Goal: Information Seeking & Learning: Learn about a topic

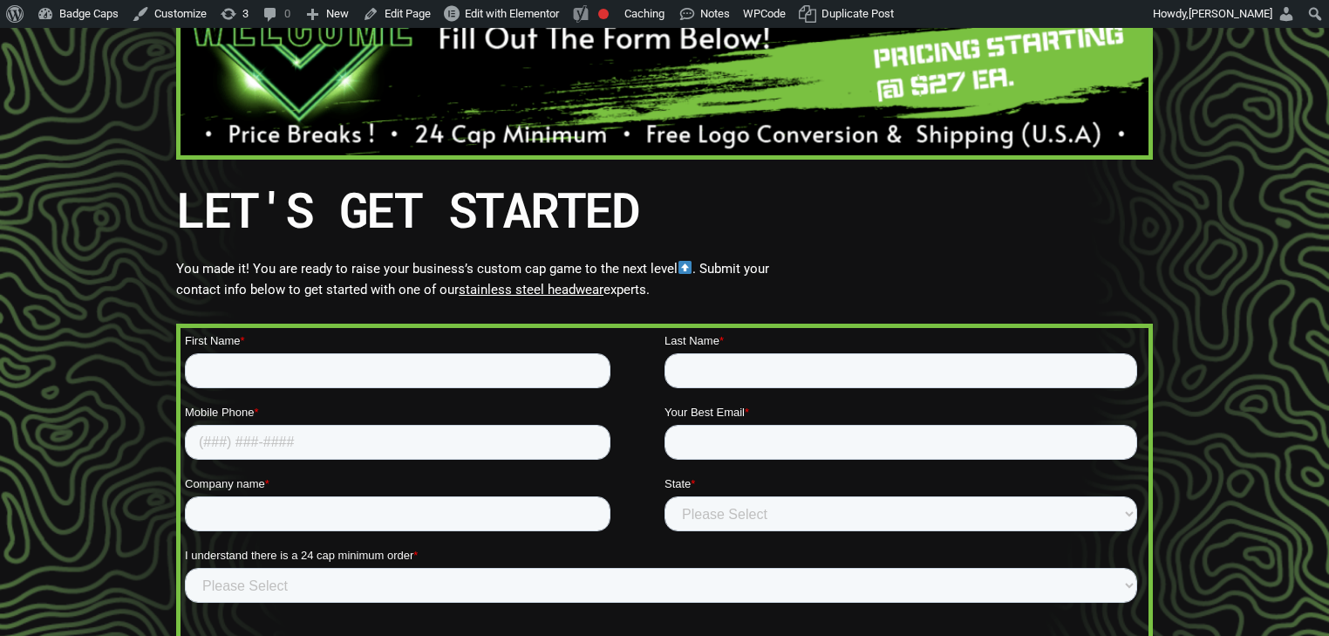
scroll to position [209, 0]
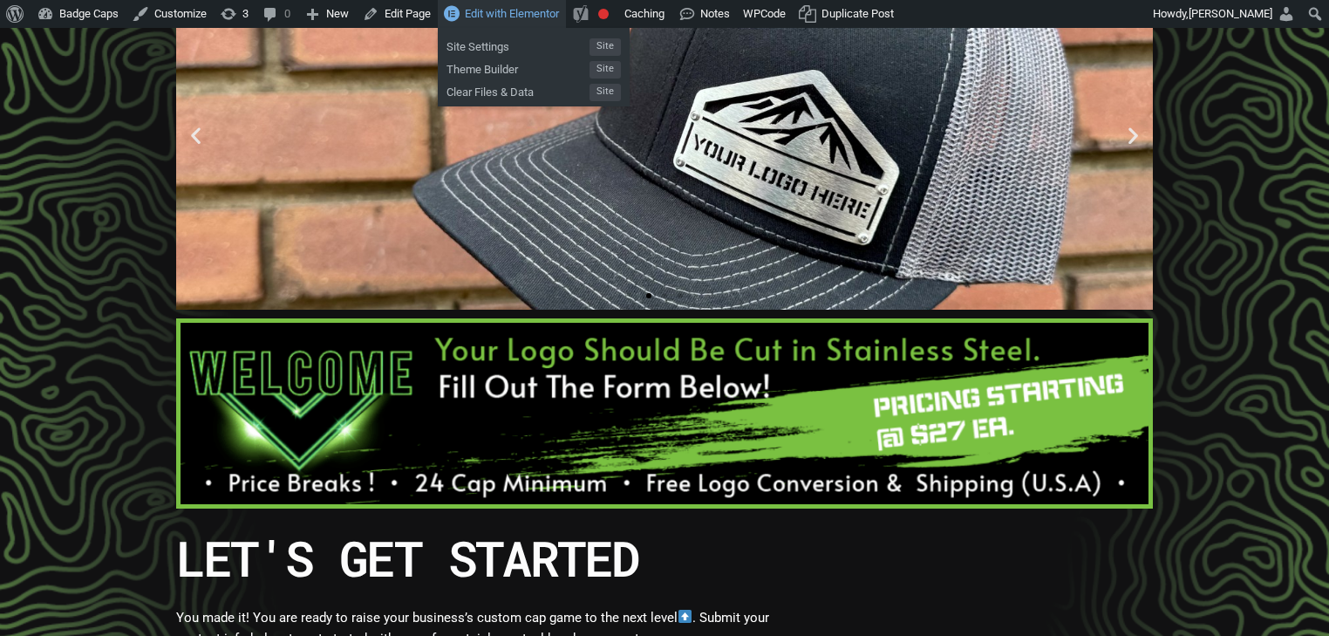
click at [519, 10] on span "Edit with Elementor" at bounding box center [512, 13] width 94 height 13
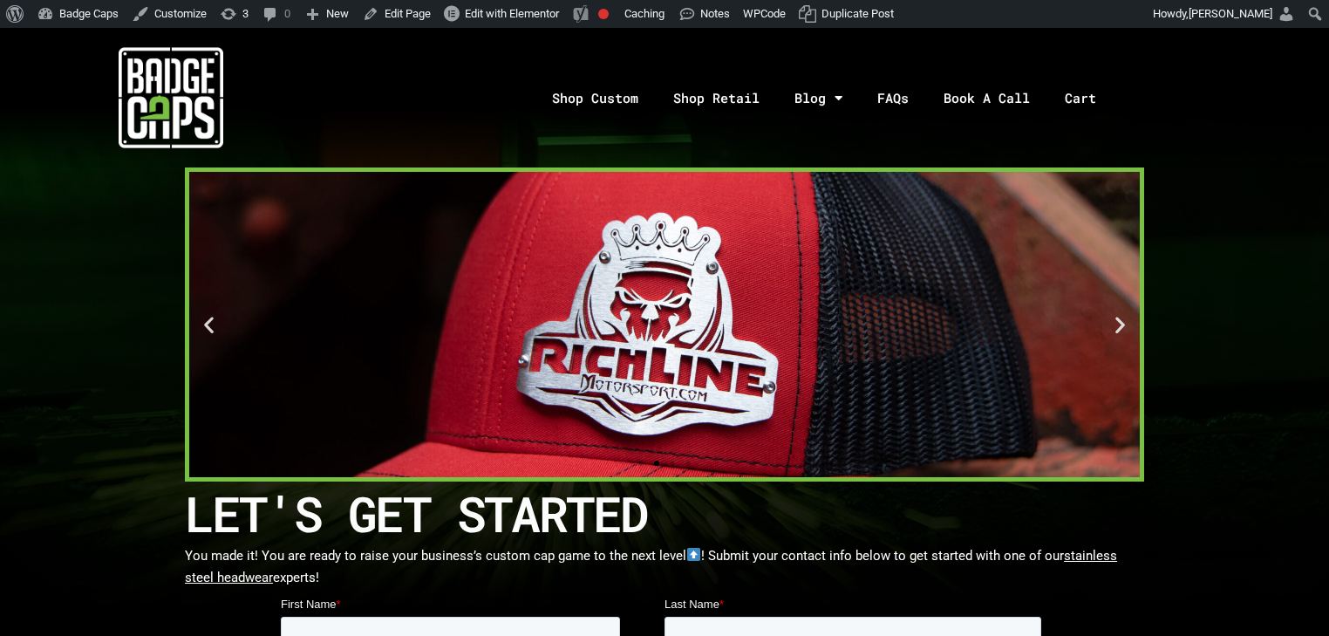
click at [201, 94] on img at bounding box center [171, 97] width 105 height 105
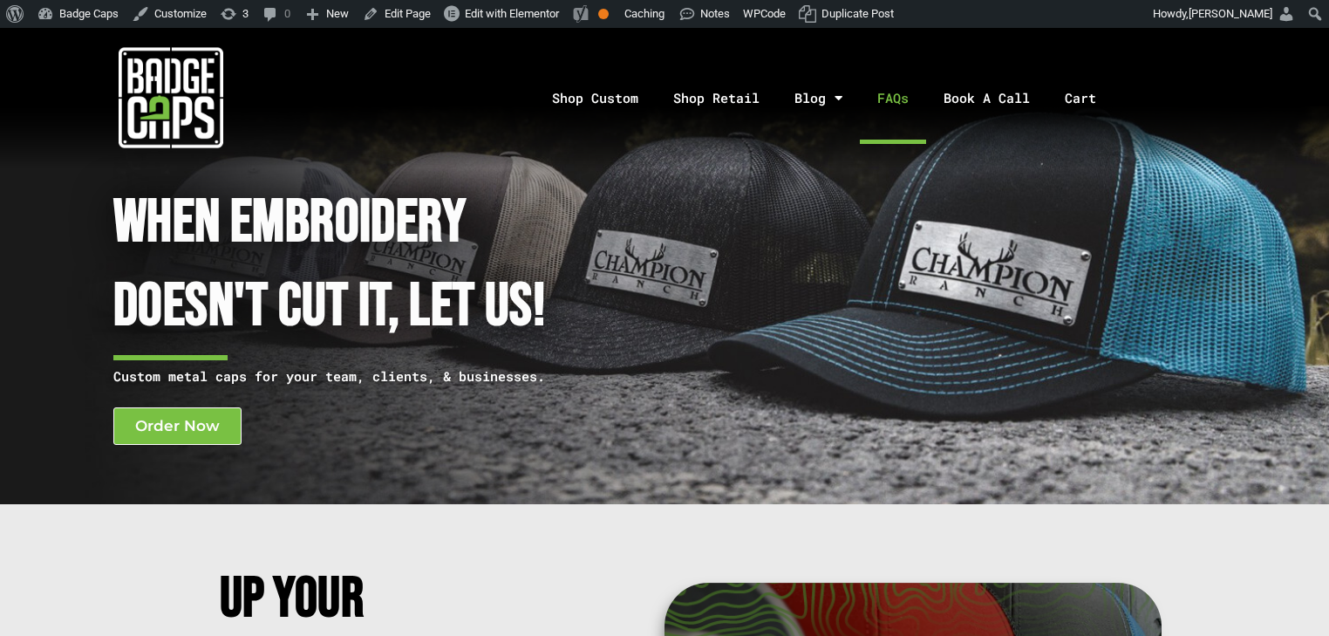
click at [913, 92] on link "FAQs" at bounding box center [893, 98] width 66 height 92
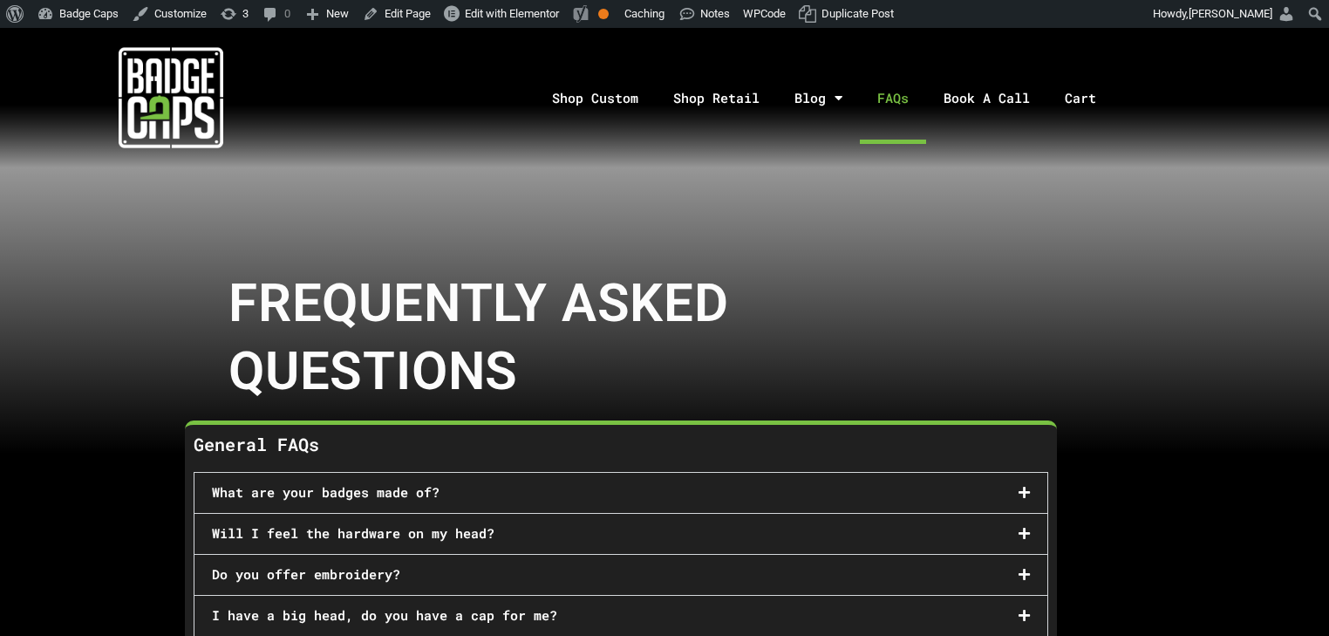
scroll to position [279, 0]
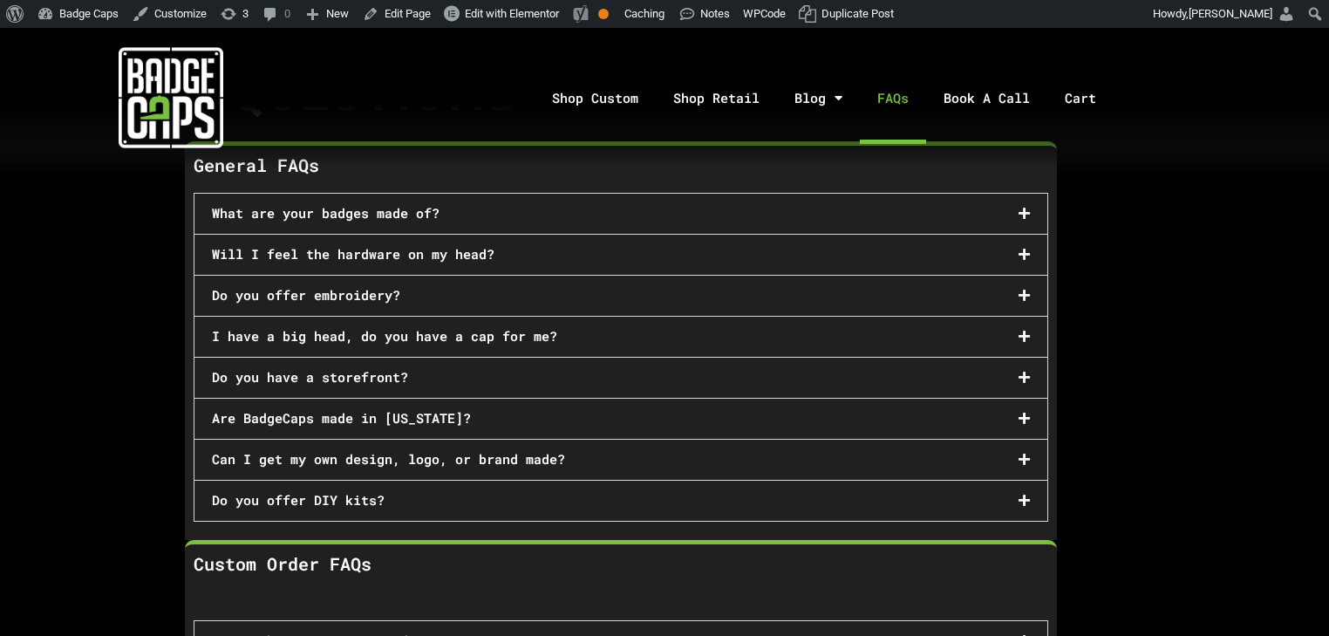
click at [339, 221] on div "What are your badges made of?" at bounding box center [620, 214] width 853 height 40
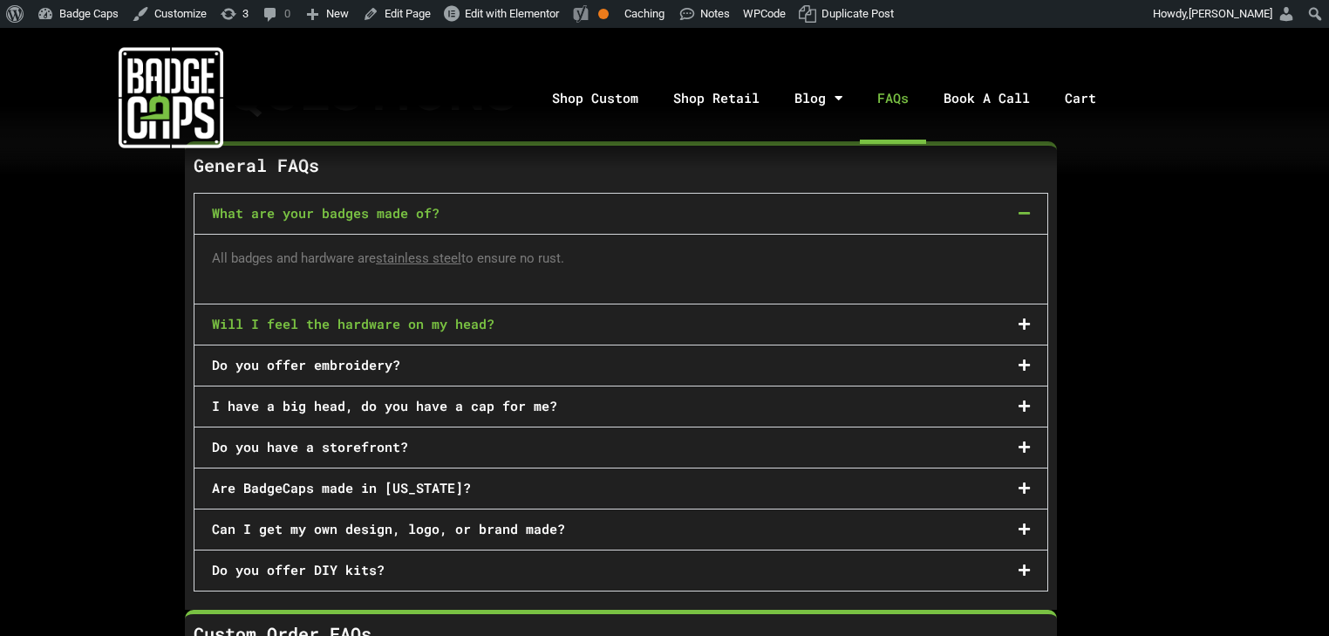
click at [457, 328] on link "Will I feel the hardware on my head?" at bounding box center [353, 323] width 282 height 17
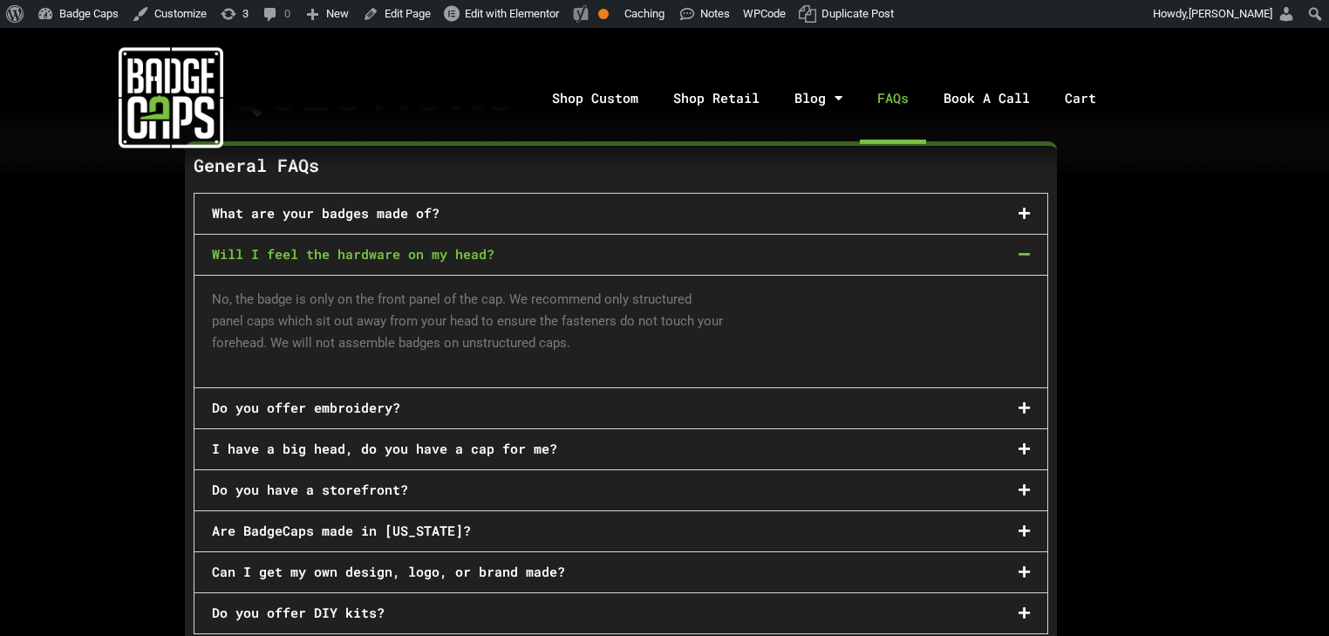
click at [338, 415] on div "Do you offer embroidery?" at bounding box center [620, 408] width 853 height 40
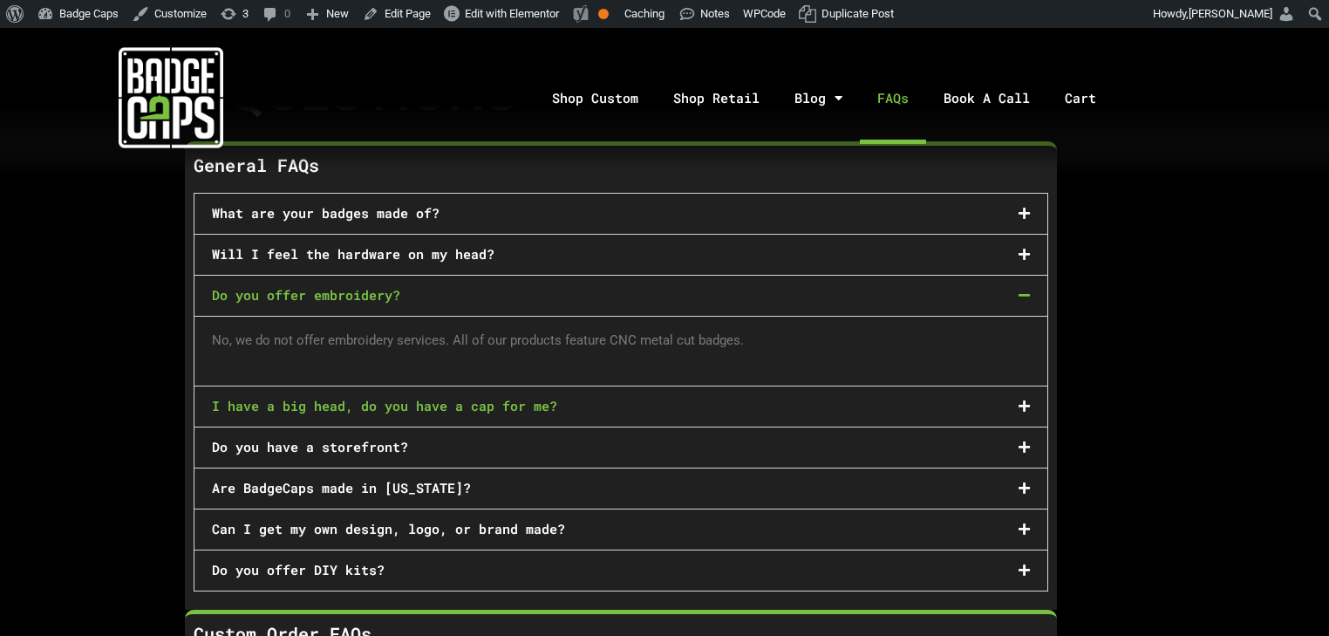
click at [424, 398] on link "I have a big head, do you have a cap for me?" at bounding box center [384, 405] width 345 height 17
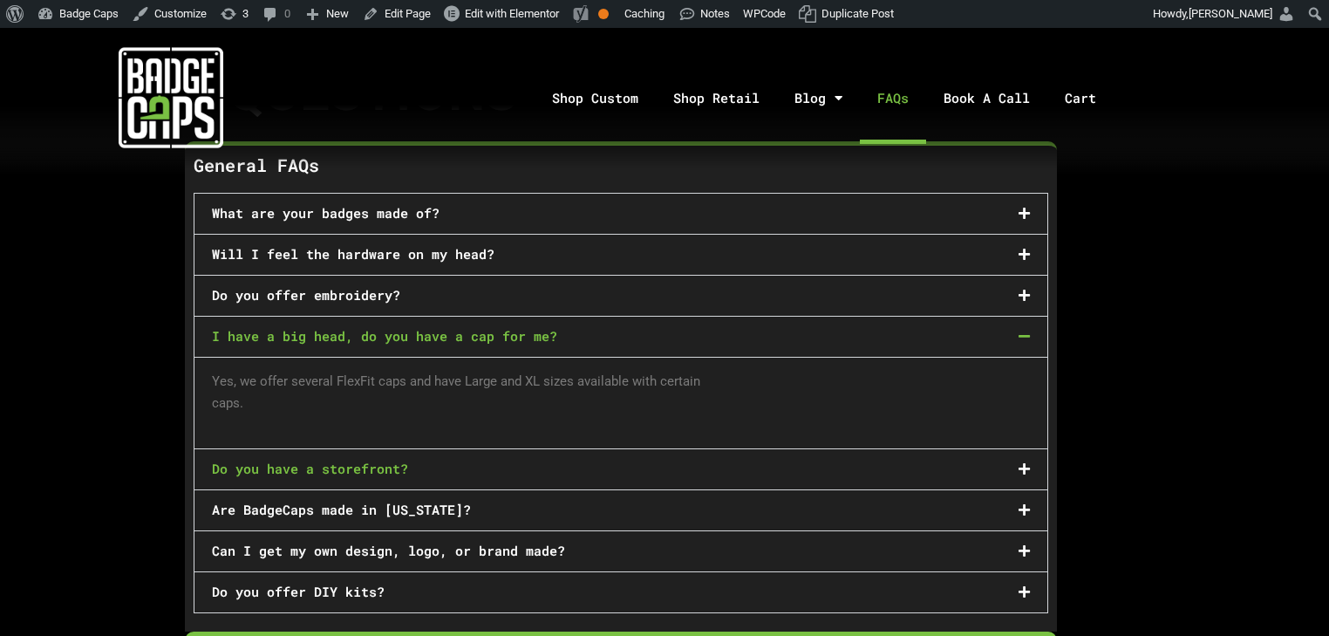
click at [347, 464] on link "Do you have a storefront?" at bounding box center [310, 467] width 196 height 17
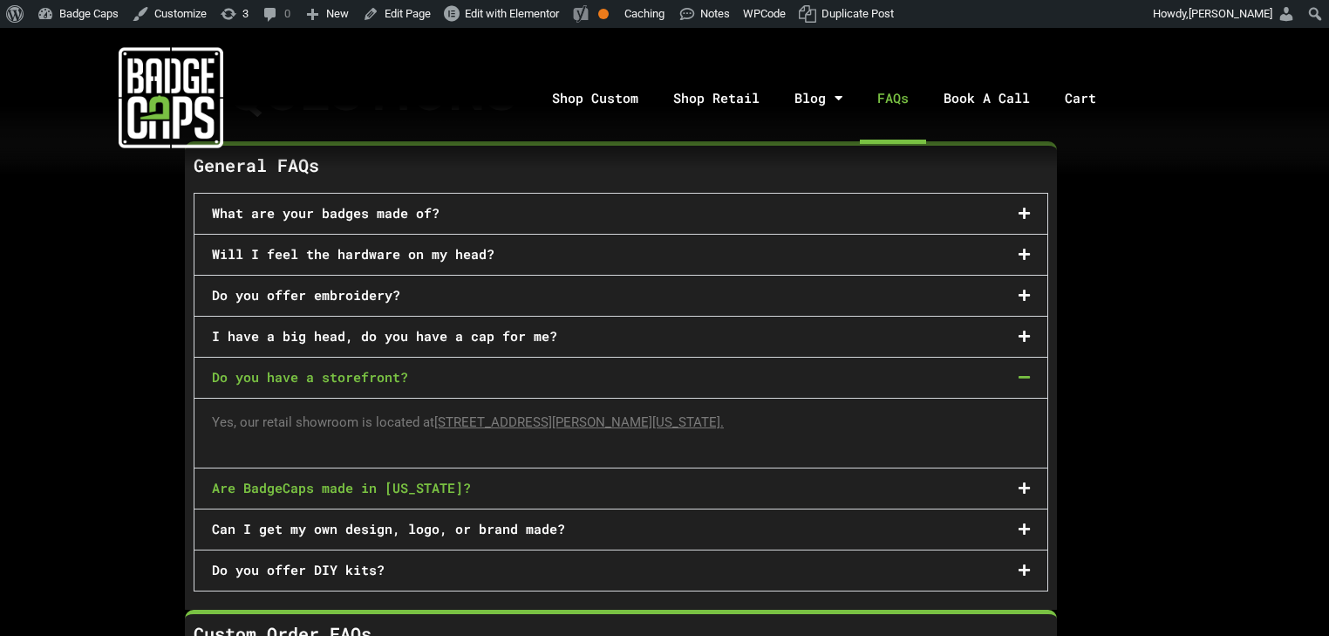
click at [332, 480] on link "Are BadgeCaps made in Texas?" at bounding box center [341, 487] width 259 height 17
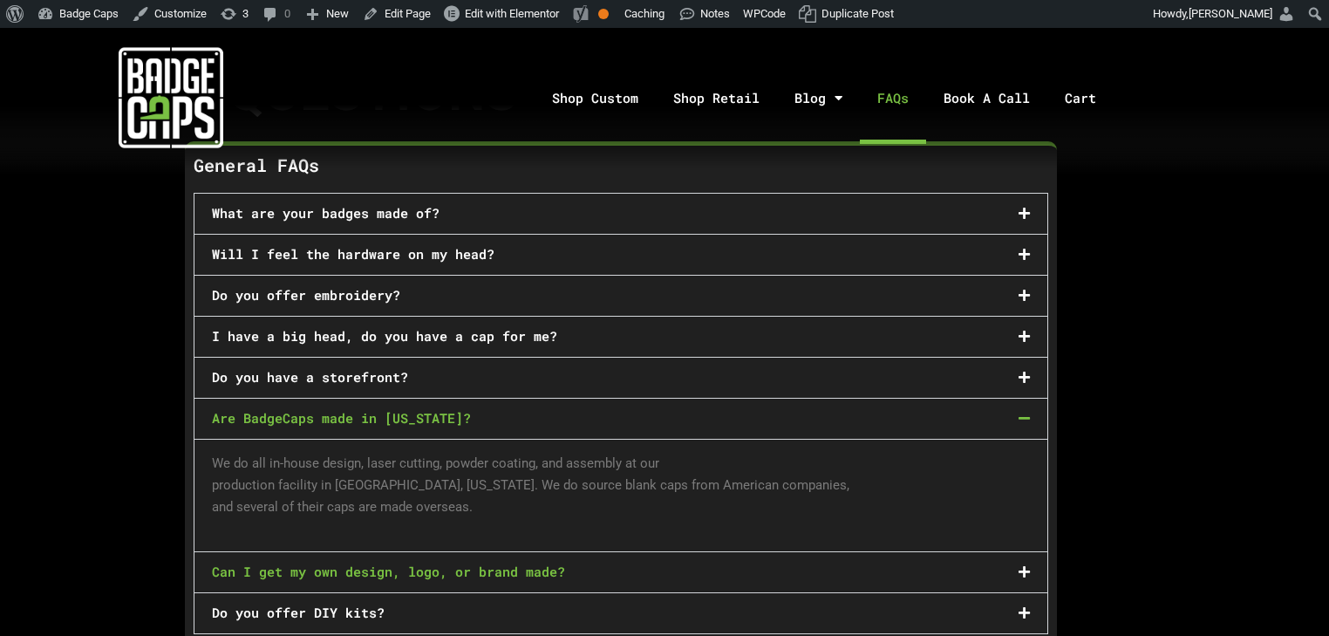
click at [323, 562] on link "Can I get my own design, logo, or brand made?" at bounding box center [388, 570] width 353 height 17
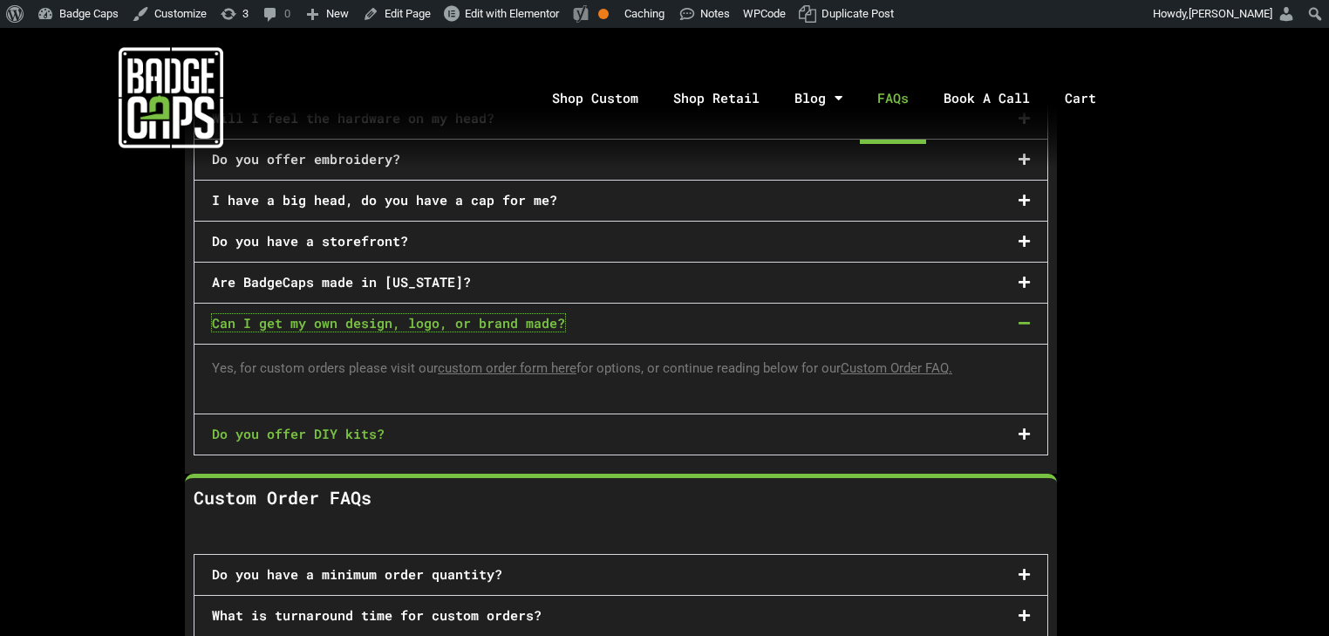
scroll to position [418, 0]
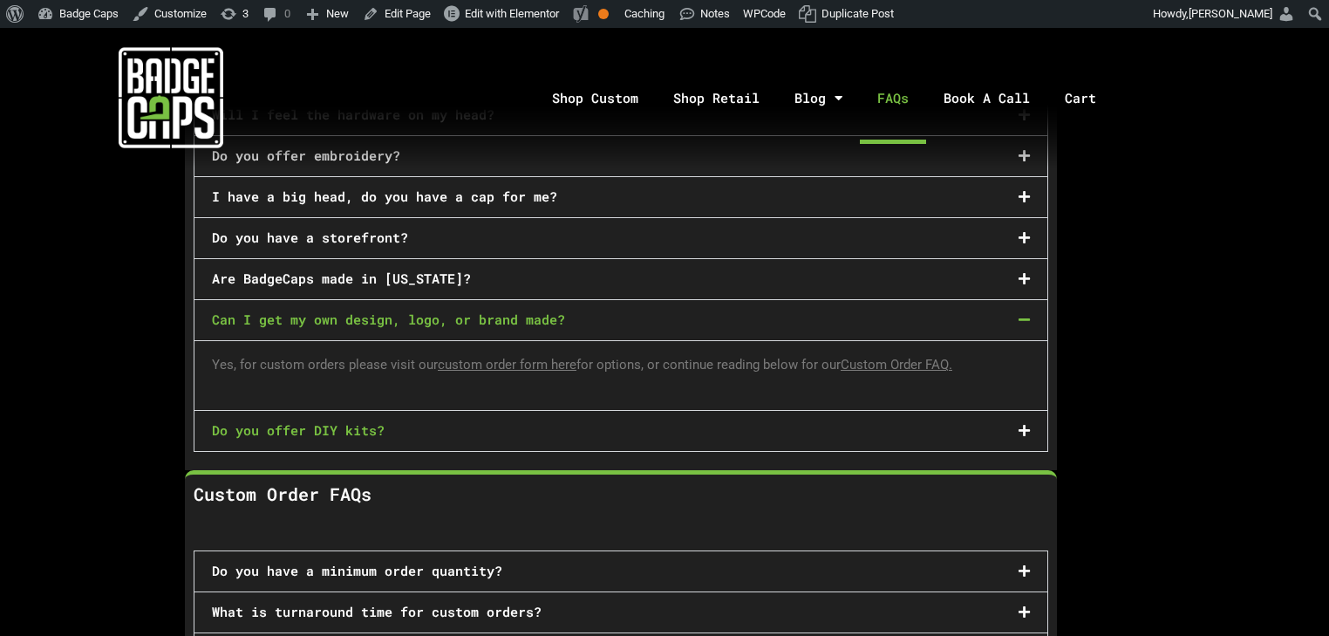
click at [371, 421] on link "Do you offer DIY kits?" at bounding box center [298, 429] width 173 height 17
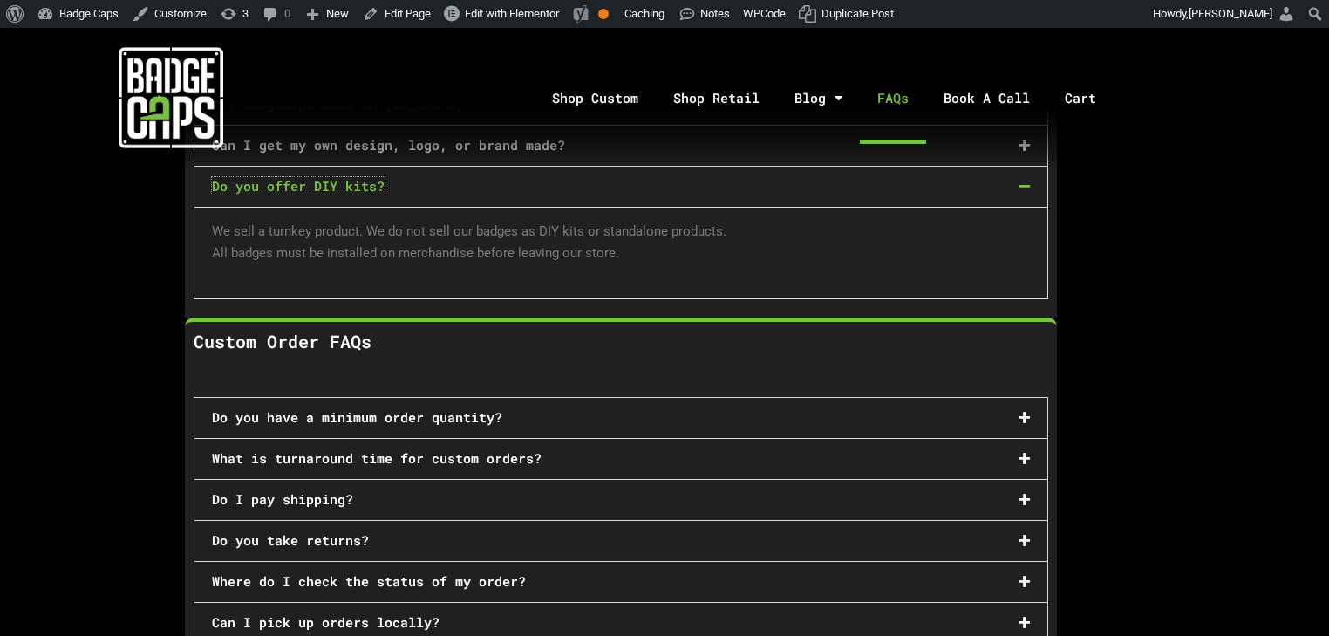
scroll to position [628, 0]
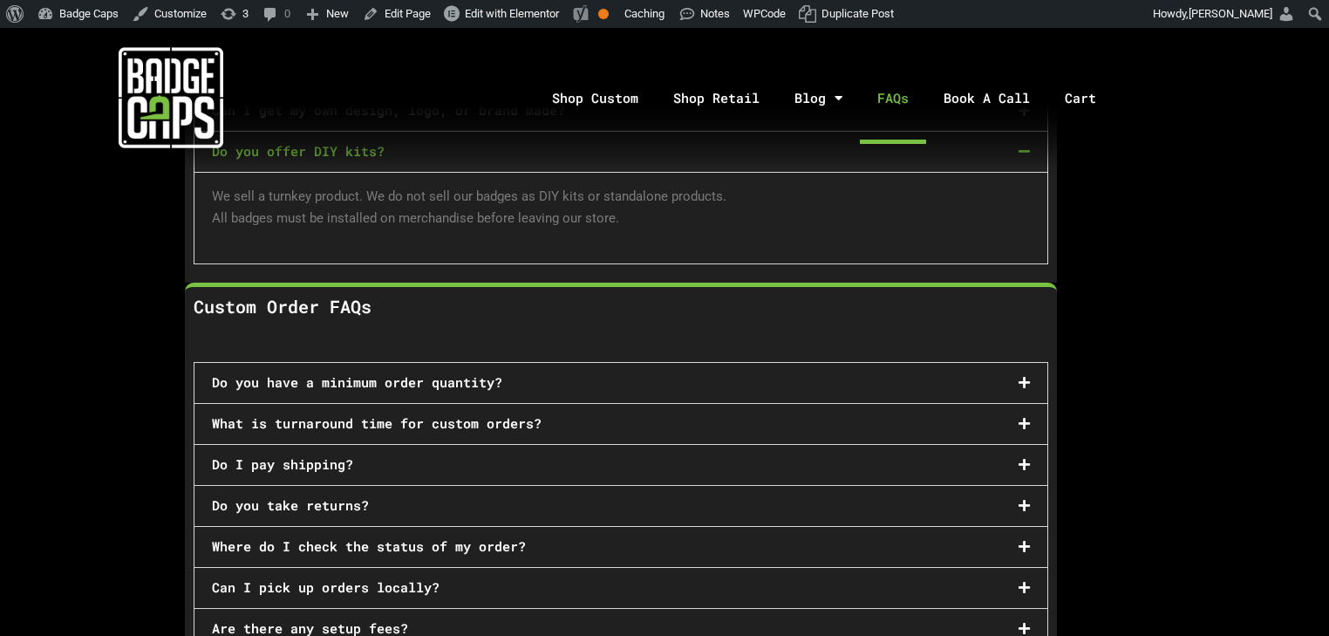
click at [331, 445] on div "Do I pay shipping?" at bounding box center [620, 465] width 853 height 40
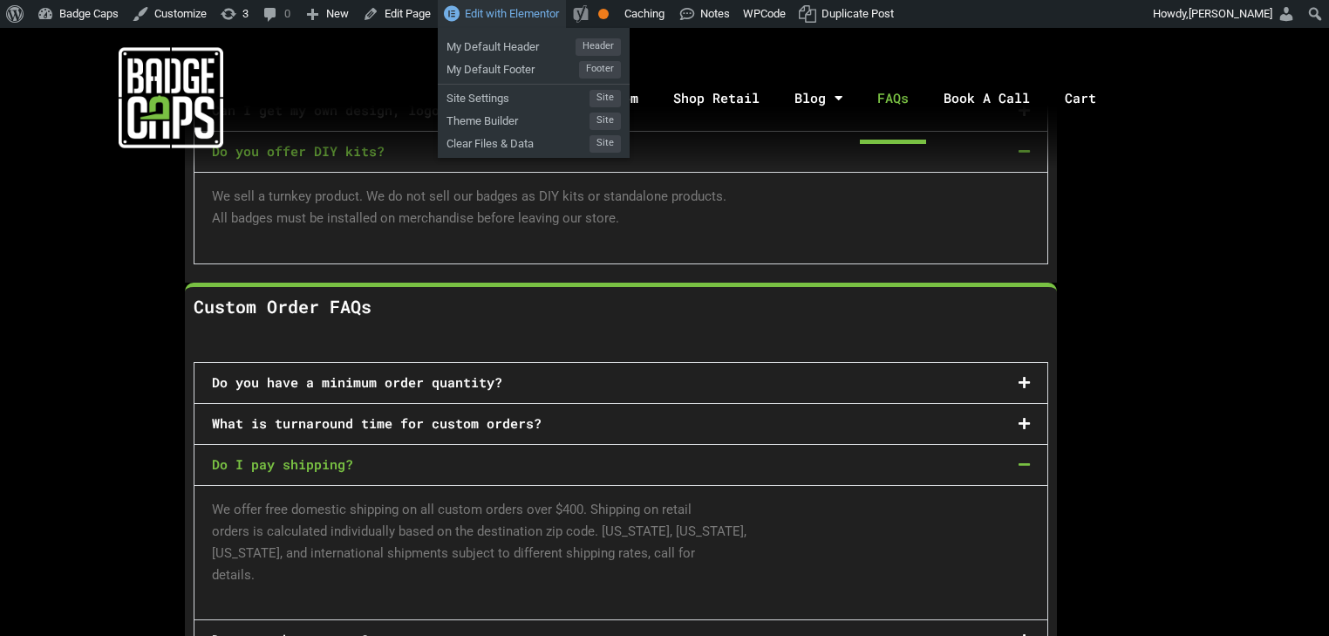
click at [532, 24] on link "Edit with Elementor" at bounding box center [502, 14] width 128 height 28
